Goal: Task Accomplishment & Management: Manage account settings

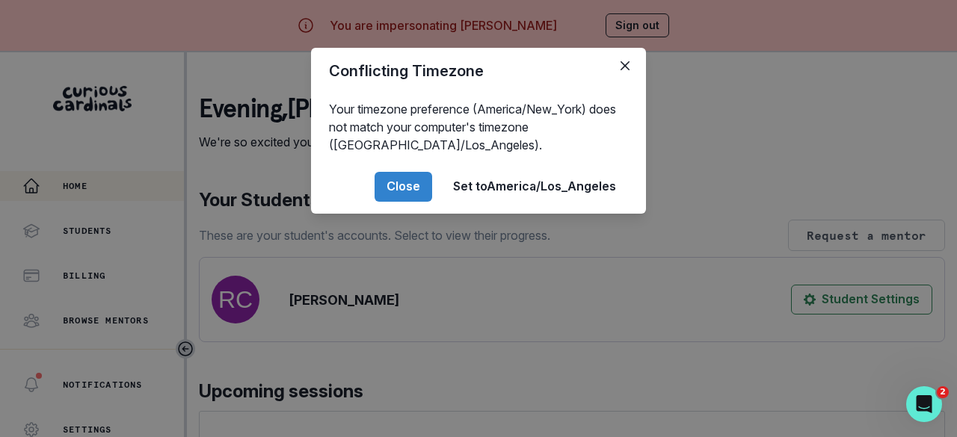
click at [393, 179] on button "Close" at bounding box center [403, 187] width 58 height 30
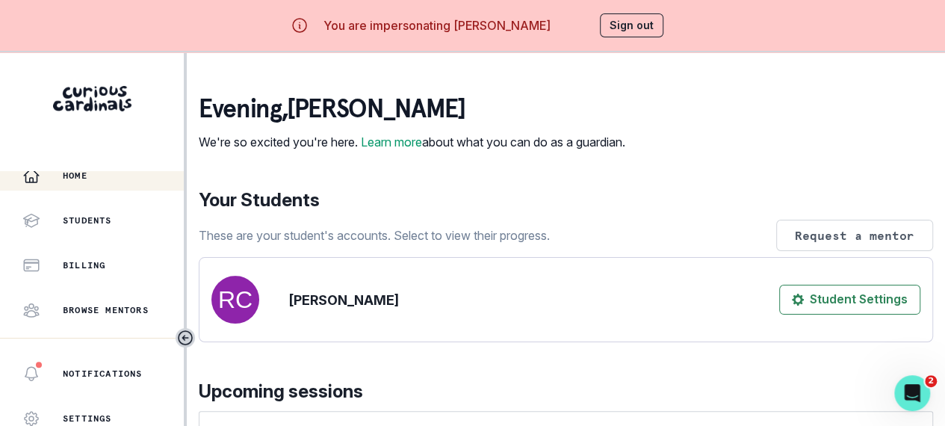
scroll to position [11, 0]
click at [81, 260] on p "Billing" at bounding box center [84, 265] width 43 height 12
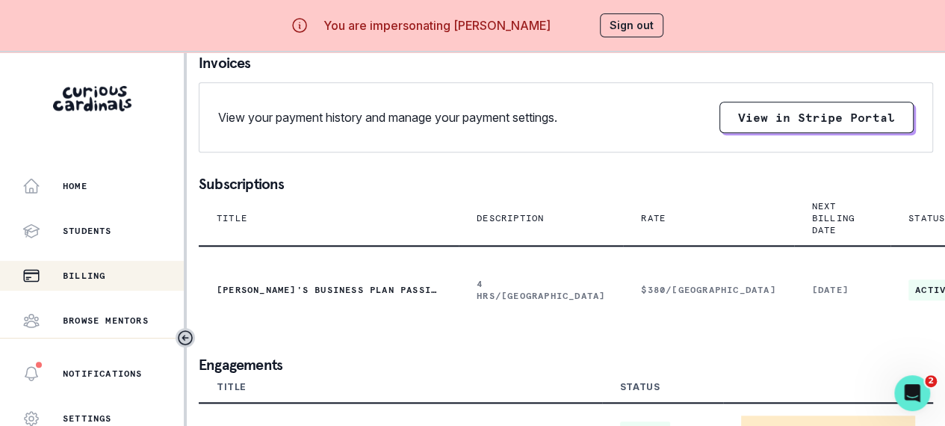
scroll to position [64, 0]
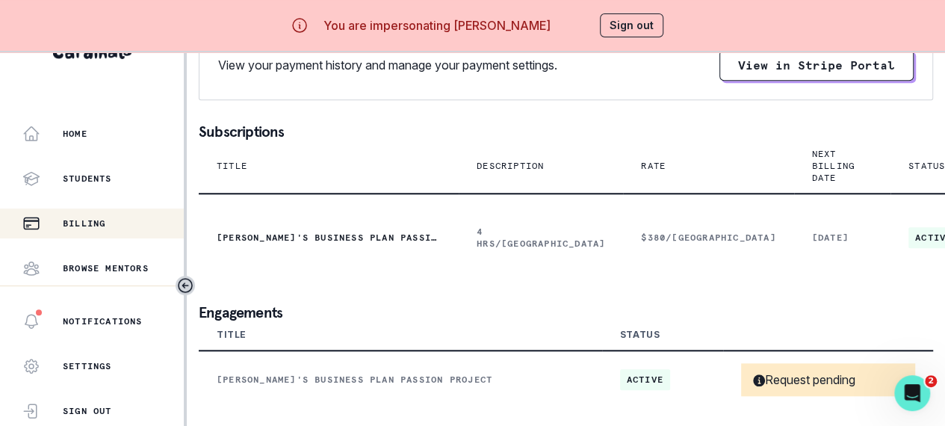
click at [640, 28] on button "Sign out" at bounding box center [632, 25] width 64 height 24
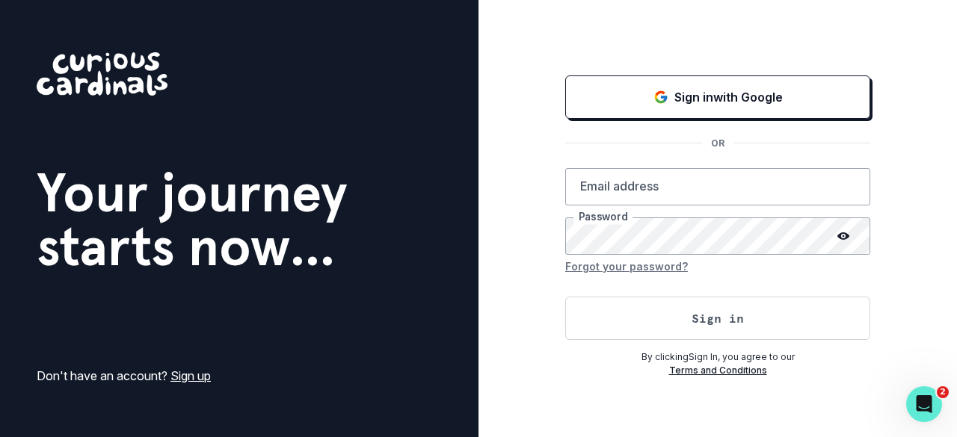
click at [682, 109] on button "Sign in with Google" at bounding box center [717, 96] width 305 height 43
